Goal: Transaction & Acquisition: Download file/media

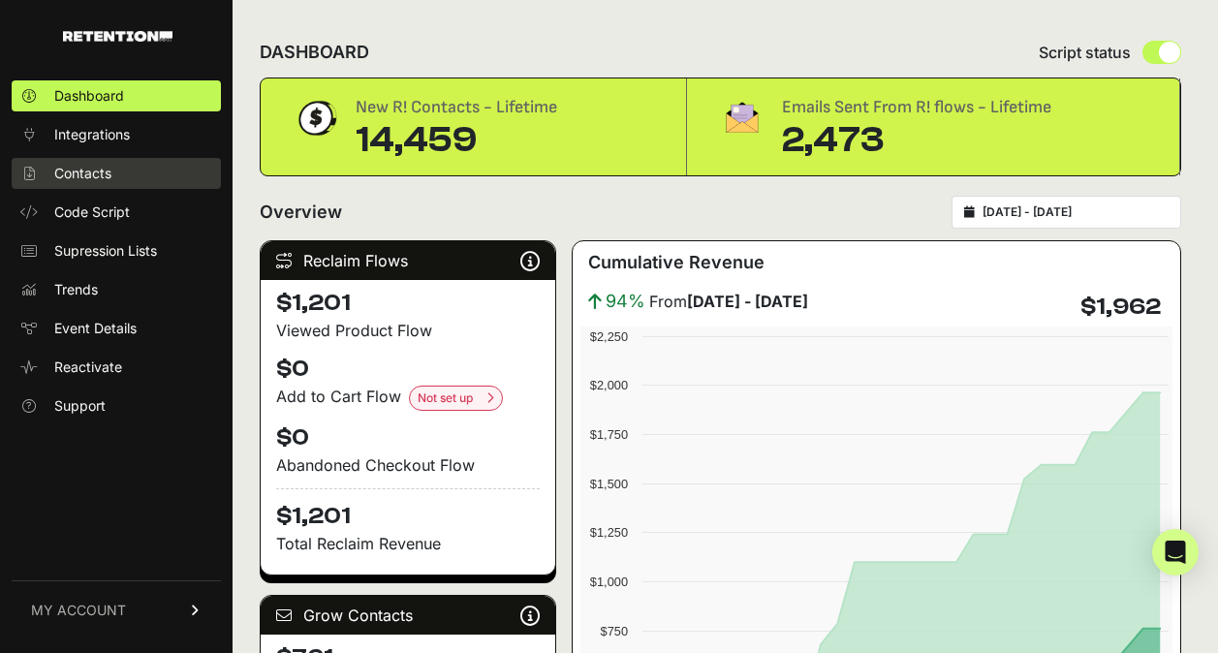
click at [72, 174] on span "Contacts" at bounding box center [82, 173] width 57 height 19
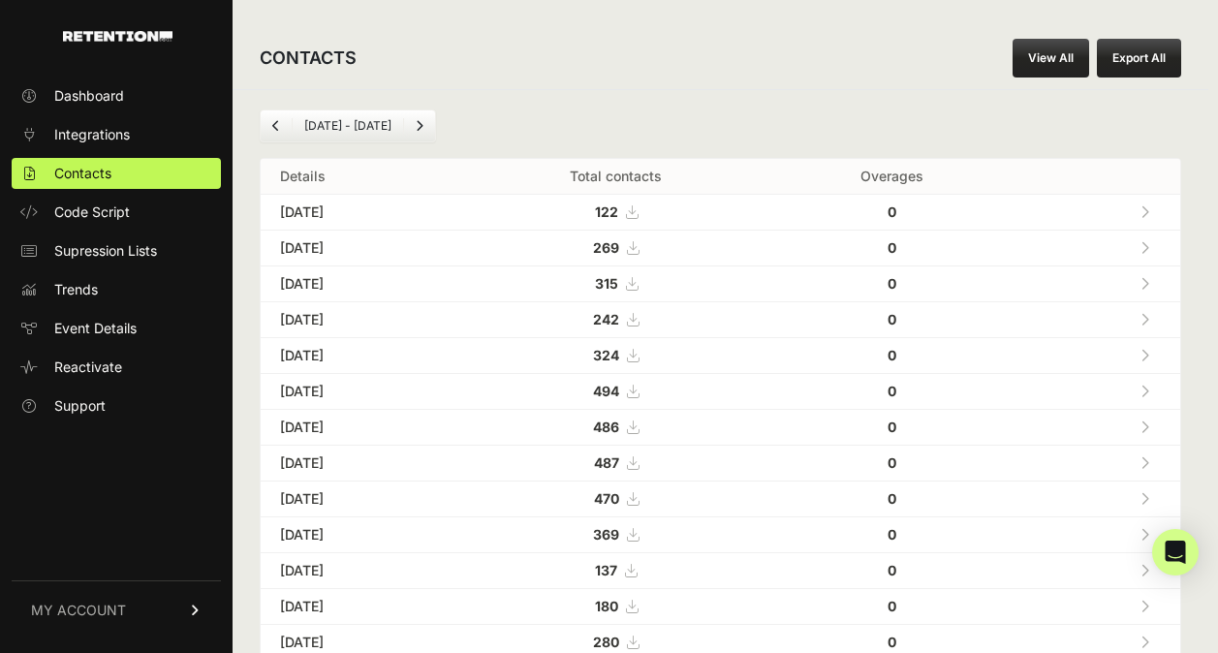
click at [1139, 66] on button "Export All" at bounding box center [1139, 58] width 84 height 39
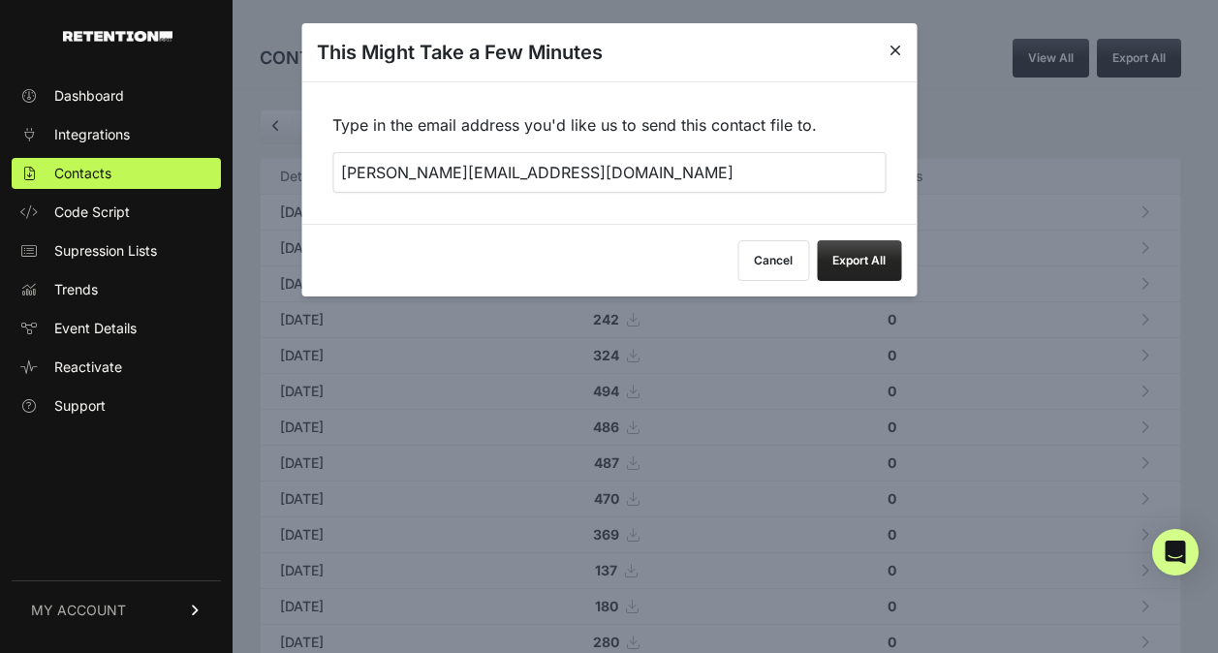
click at [872, 266] on button "Export All" at bounding box center [859, 260] width 84 height 41
